Goal: Register for event/course

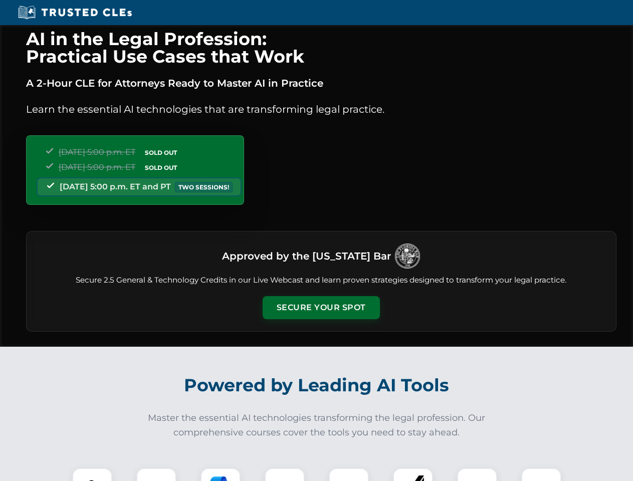
click at [321, 308] on button "Secure Your Spot" at bounding box center [321, 307] width 117 height 23
click at [92, 475] on img at bounding box center [92, 488] width 29 height 29
click at [156, 475] on div at bounding box center [156, 488] width 40 height 40
click at [221, 475] on div at bounding box center [221, 488] width 40 height 40
click at [285, 475] on img at bounding box center [285, 488] width 28 height 28
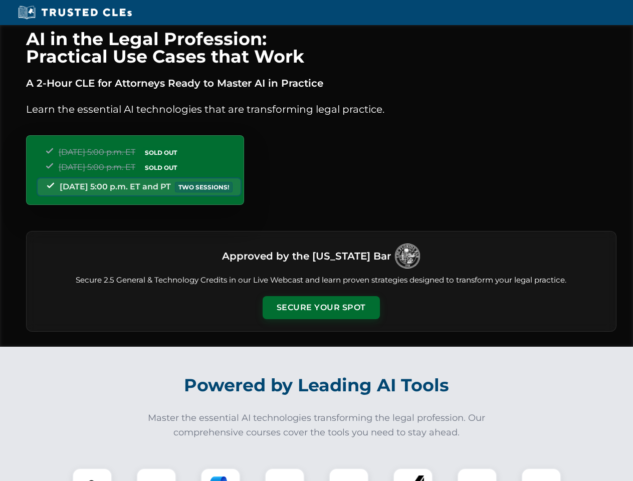
click at [349, 475] on div at bounding box center [349, 488] width 40 height 40
click at [413, 475] on div at bounding box center [413, 488] width 40 height 40
click at [477, 475] on img at bounding box center [477, 488] width 28 height 28
click at [542, 475] on img at bounding box center [542, 488] width 28 height 28
